Goal: Obtain resource: Download file/media

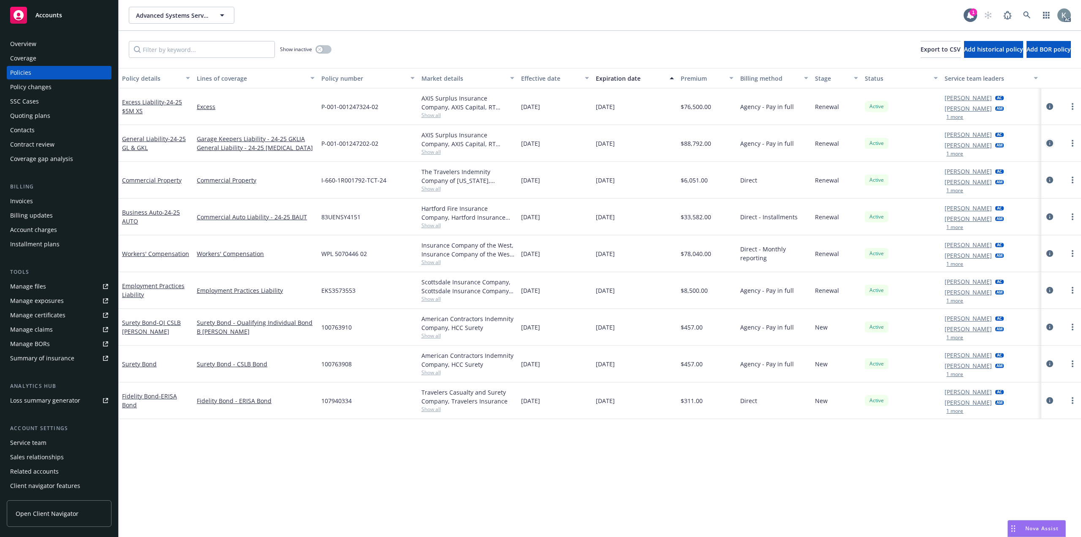
click at [1048, 140] on icon "circleInformation" at bounding box center [1049, 143] width 7 height 7
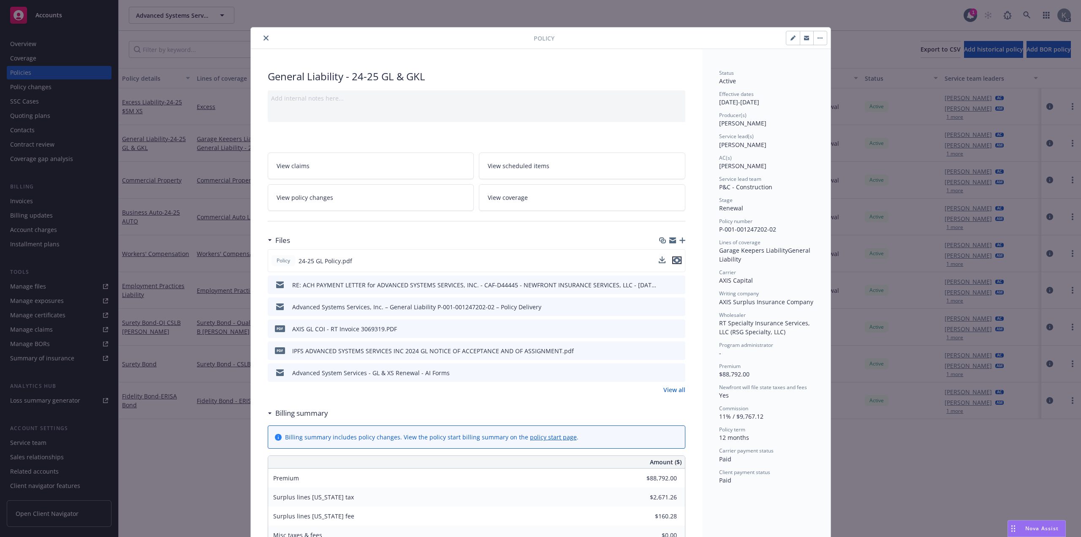
click at [677, 256] on button "preview file" at bounding box center [676, 260] width 9 height 8
